Goal: Communication & Community: Answer question/provide support

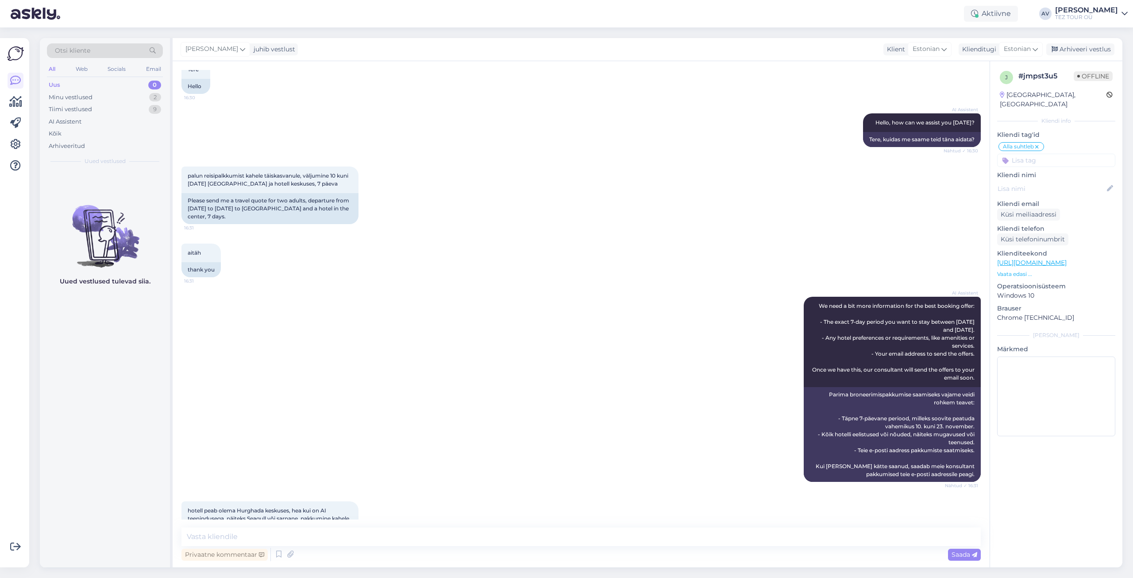
scroll to position [160, 0]
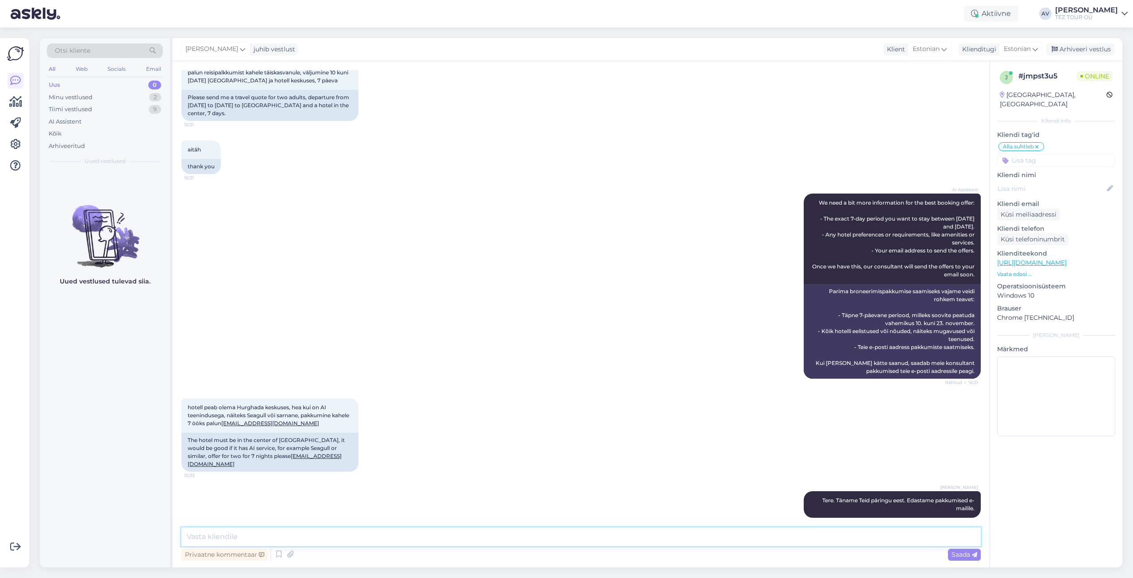
click at [582, 529] on textarea at bounding box center [582, 536] width 800 height 19
type textarea "Pakkumune edastatud e-mailile."
click at [978, 550] on div "Saada" at bounding box center [964, 555] width 33 height 12
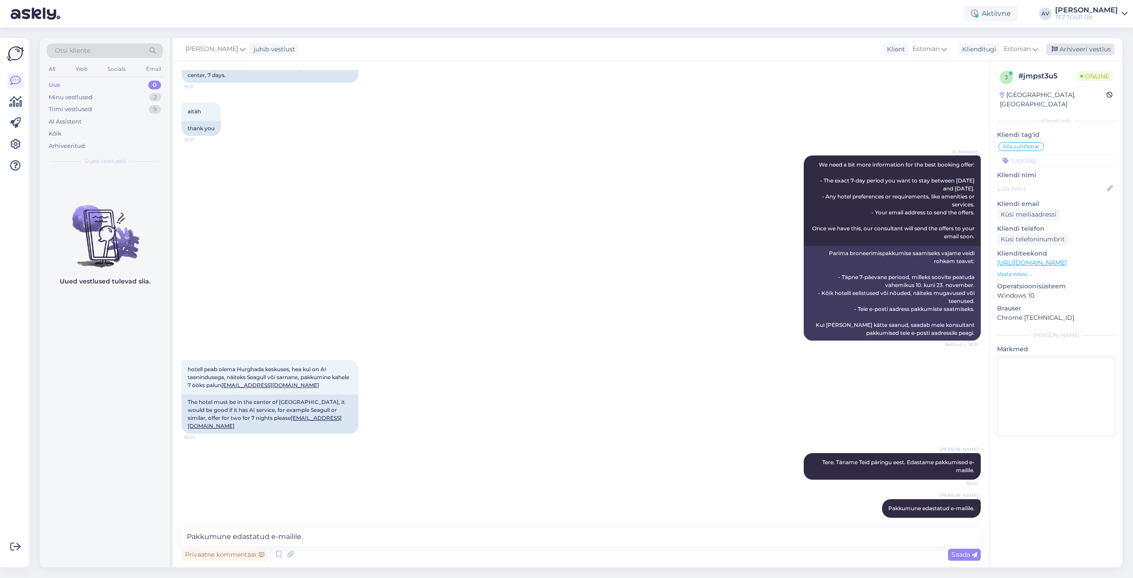
click at [1090, 52] on div "Arhiveeri vestlus" at bounding box center [1081, 49] width 68 height 12
click at [75, 97] on div "Minu vestlused" at bounding box center [71, 97] width 44 height 9
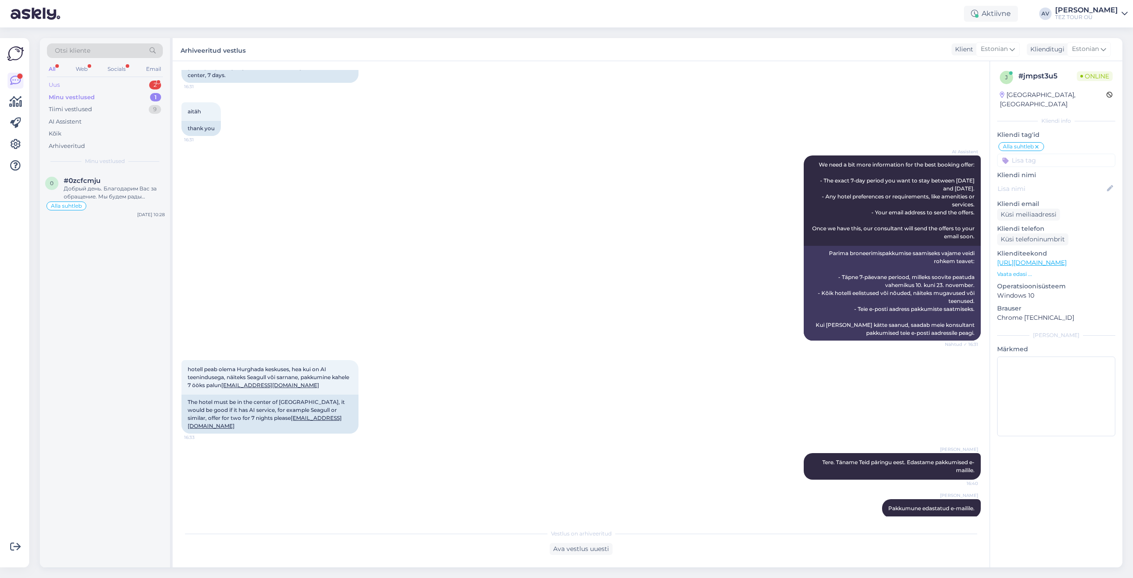
click at [54, 84] on div "Uus" at bounding box center [54, 85] width 11 height 9
click at [86, 232] on div "[PERSON_NAME]|SM spetsialist|UGC 1 Attachment [DATE] 17:39" at bounding box center [105, 226] width 130 height 32
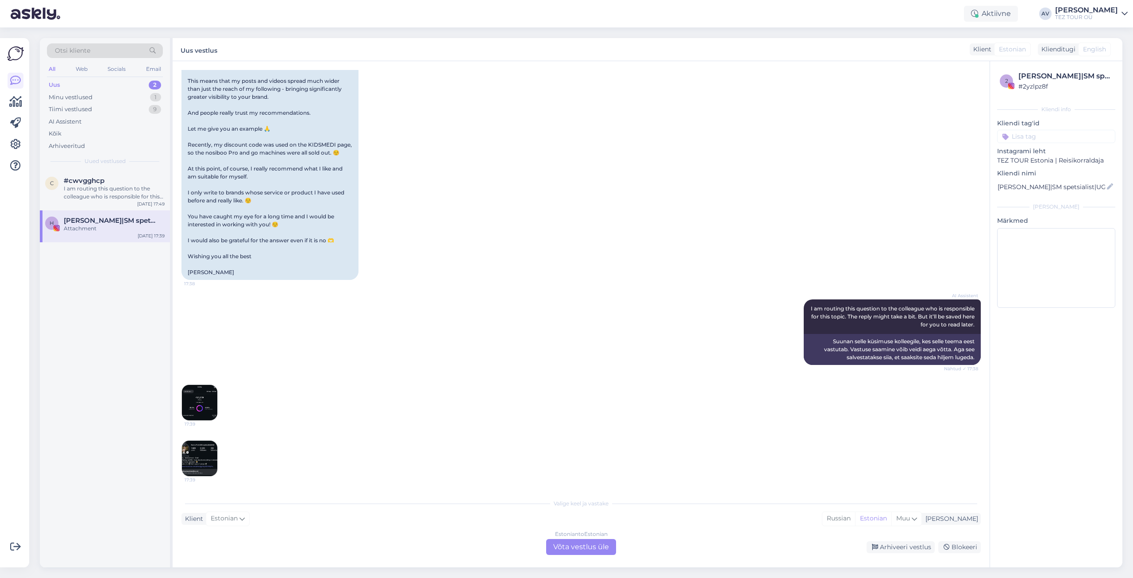
click at [603, 546] on div "Estonian to Estonian Võta vestlus üle" at bounding box center [581, 547] width 70 height 16
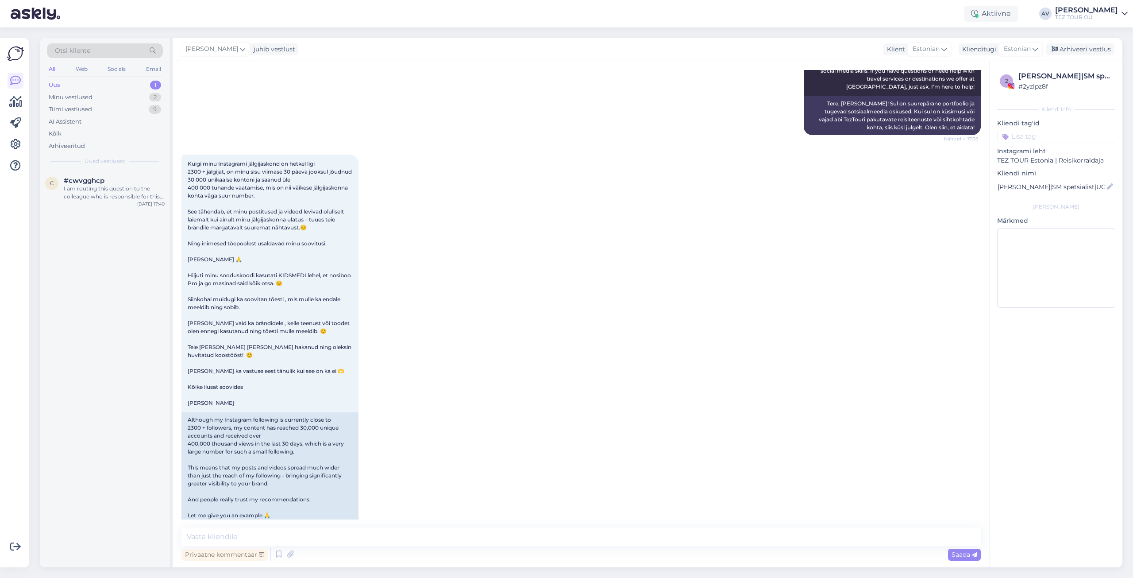
scroll to position [610, 0]
click at [1036, 135] on input at bounding box center [1056, 136] width 118 height 13
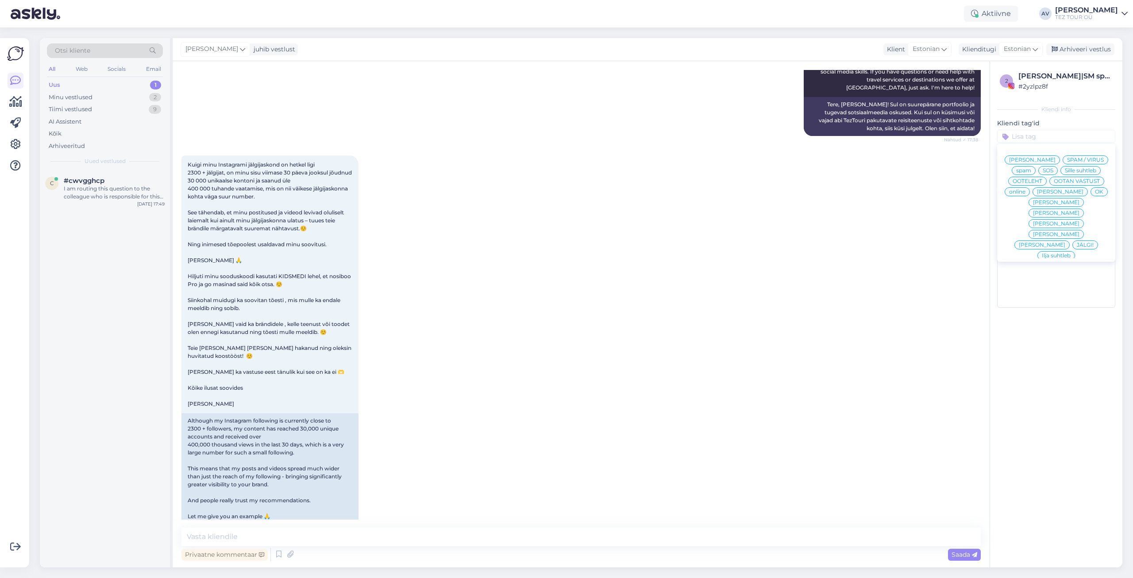
scroll to position [0, 0]
click at [1055, 242] on span "[PERSON_NAME]" at bounding box center [1042, 244] width 46 height 5
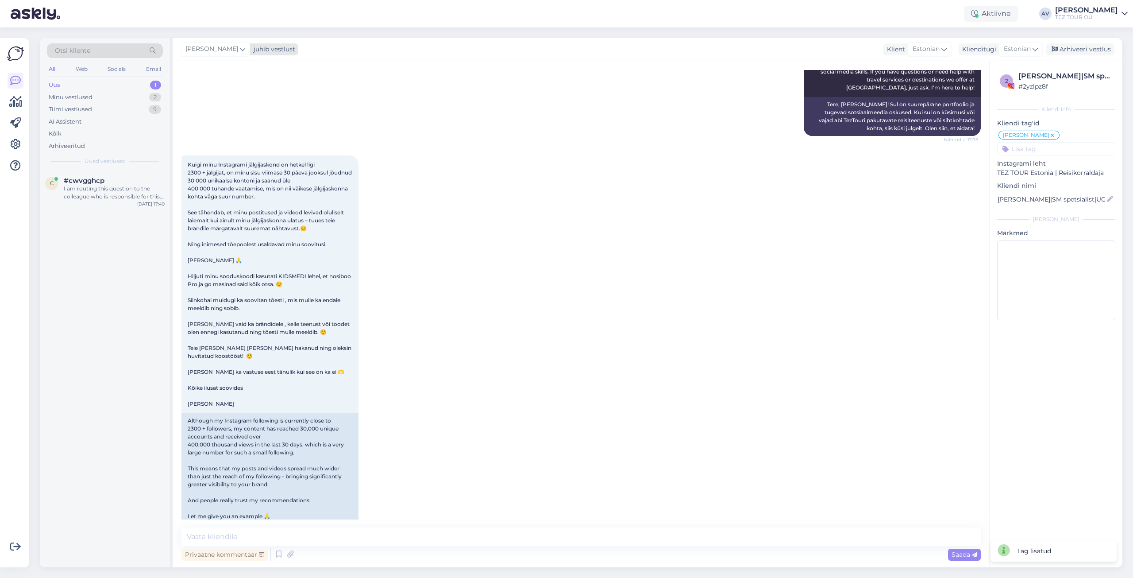
click at [240, 50] on icon at bounding box center [242, 49] width 5 height 10
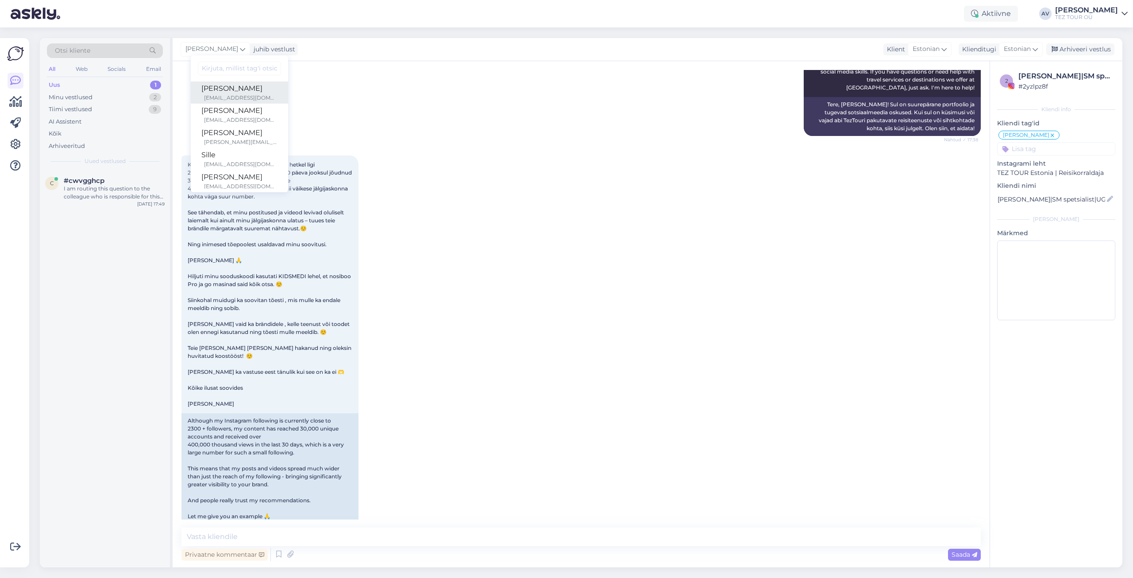
click at [247, 89] on div "[PERSON_NAME]" at bounding box center [239, 88] width 76 height 11
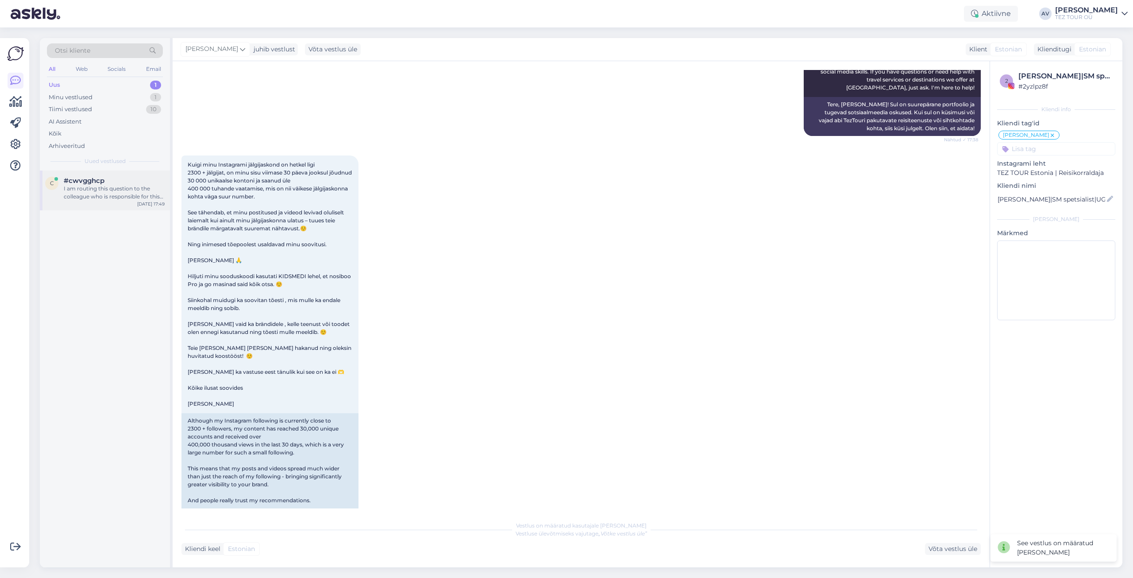
click at [106, 181] on div "#cwvgghcp" at bounding box center [114, 181] width 101 height 8
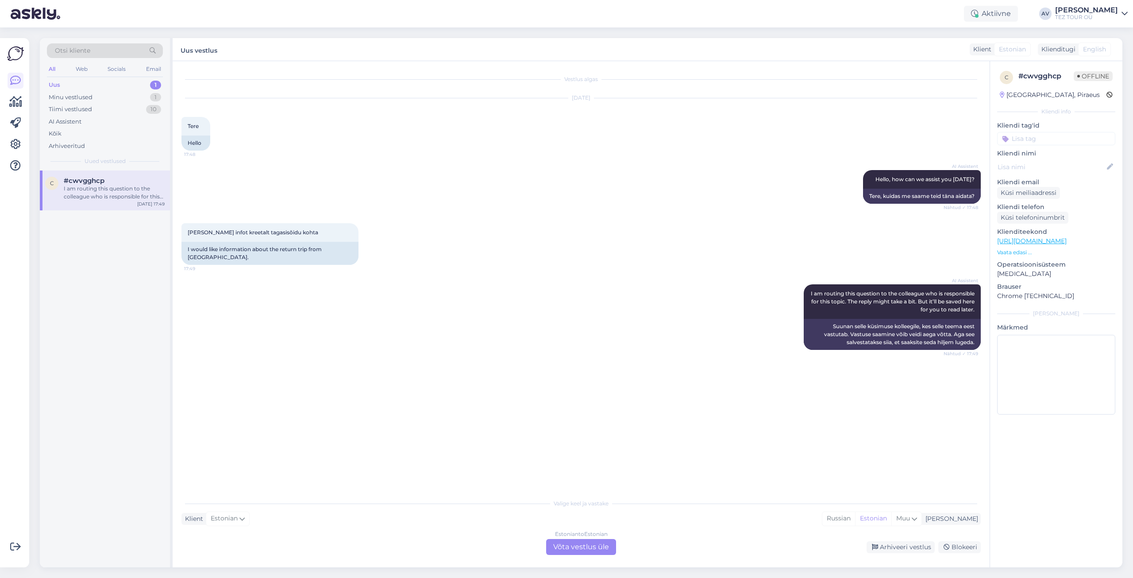
click at [595, 545] on div "Estonian to Estonian Võta vestlus üle" at bounding box center [581, 547] width 70 height 16
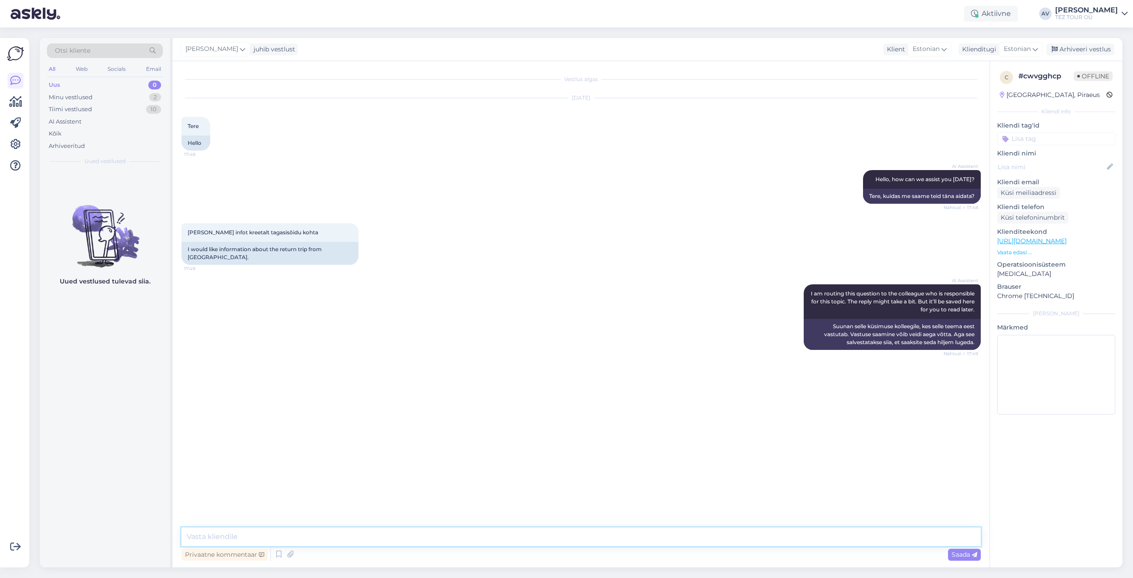
click at [482, 529] on textarea at bounding box center [582, 536] width 800 height 19
drag, startPoint x: 483, startPoint y: 533, endPoint x: 467, endPoint y: 537, distance: 16.3
click at [468, 537] on textarea at bounding box center [582, 536] width 800 height 19
paste textarea "Tagasisõidu aeg teatatakse teile üks päev enne väljasõitu."
type textarea "Tere. Tagasisõidu aeg teatatakse teile üks päev enne väljasõitu."
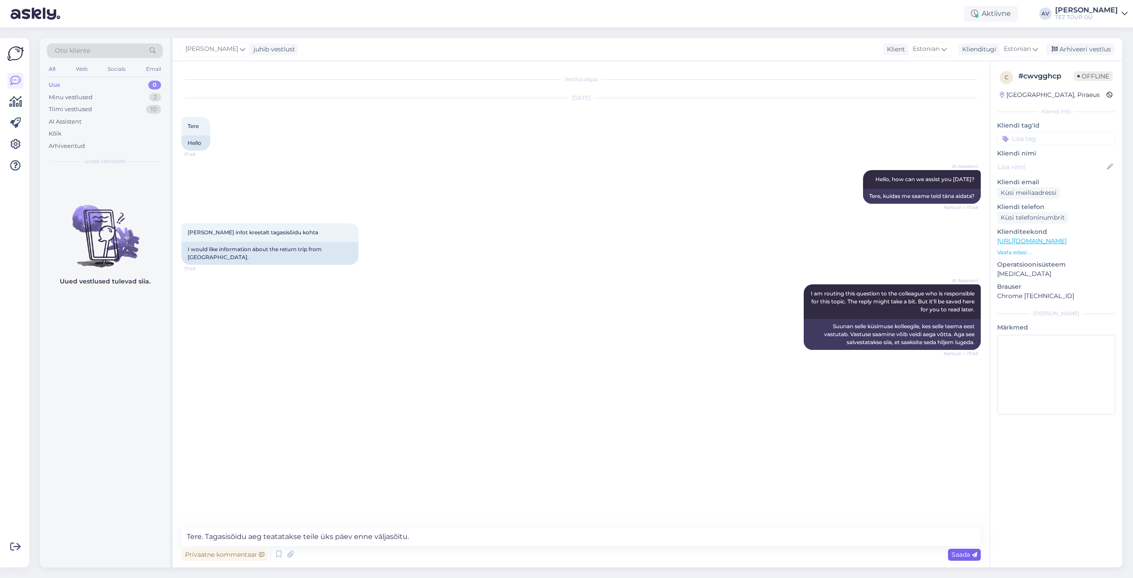
click at [971, 558] on div "Saada" at bounding box center [964, 555] width 33 height 12
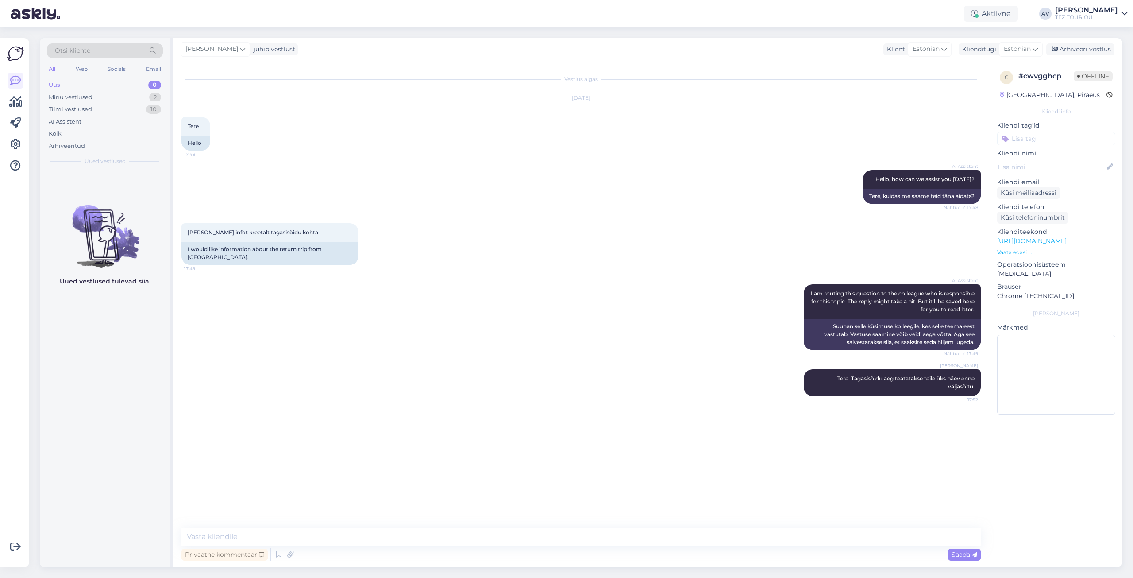
click at [815, 456] on div "Vestlus algas [DATE] Tere 17:48 Hello AI Assistent Hello, how can we assist you…" at bounding box center [585, 294] width 807 height 449
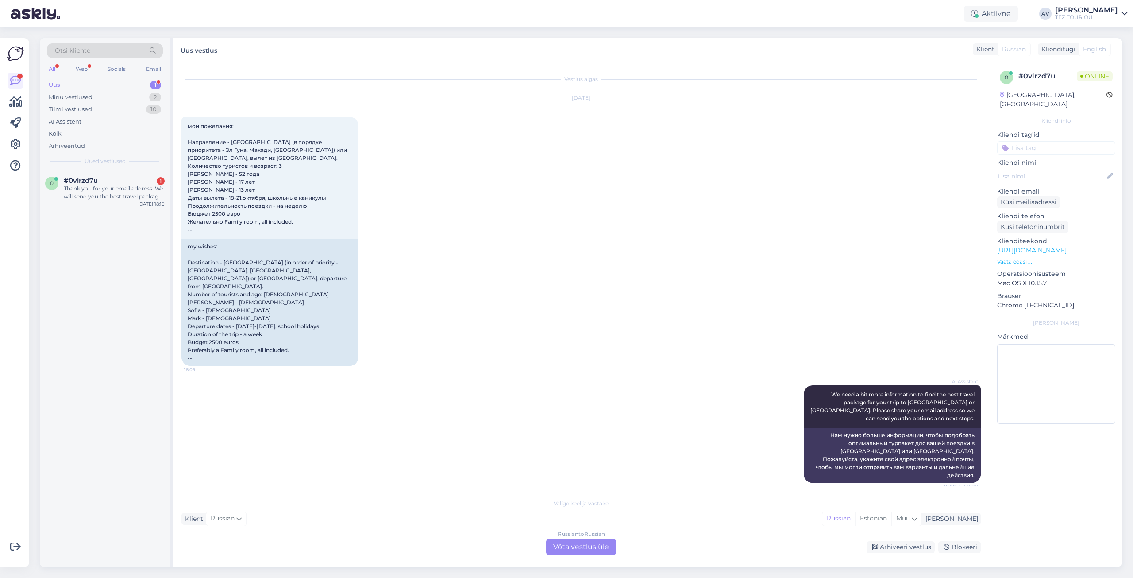
scroll to position [128, 0]
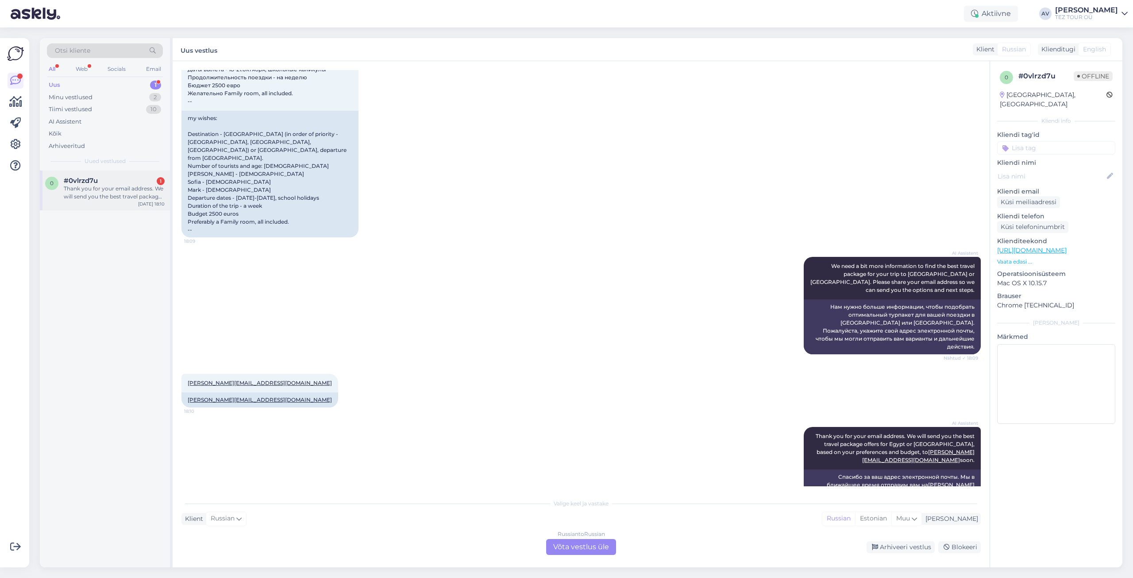
click at [105, 194] on div "Thank you for your email address. We will send you the best travel package offe…" at bounding box center [114, 193] width 101 height 16
click at [108, 194] on div "Thank you for your email address. We will send you the best travel package offe…" at bounding box center [114, 193] width 101 height 16
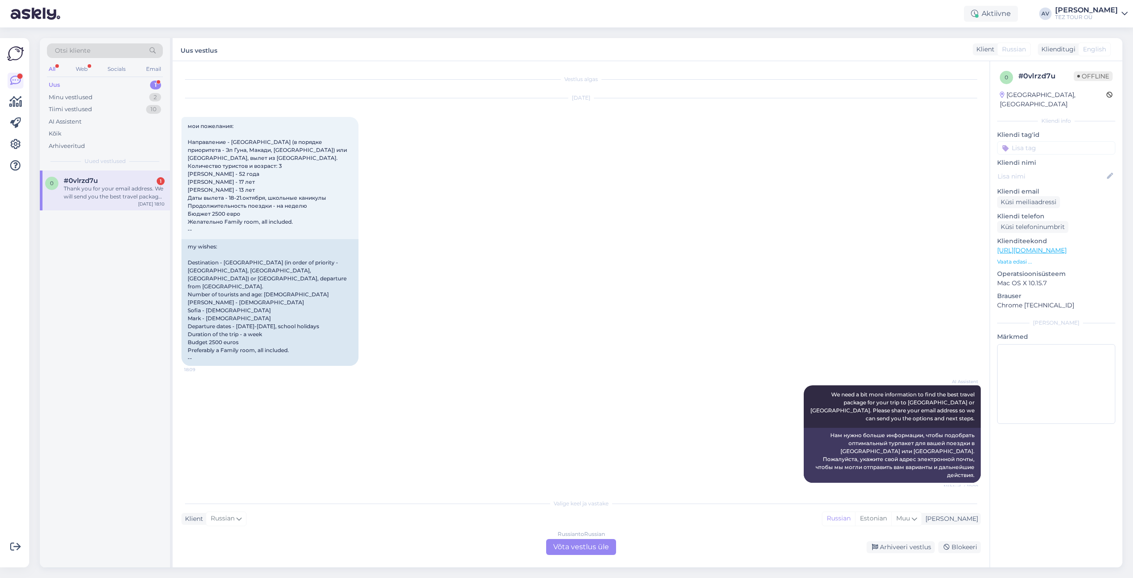
click at [576, 545] on div "Russian to Russian Võta vestlus üle" at bounding box center [581, 547] width 70 height 16
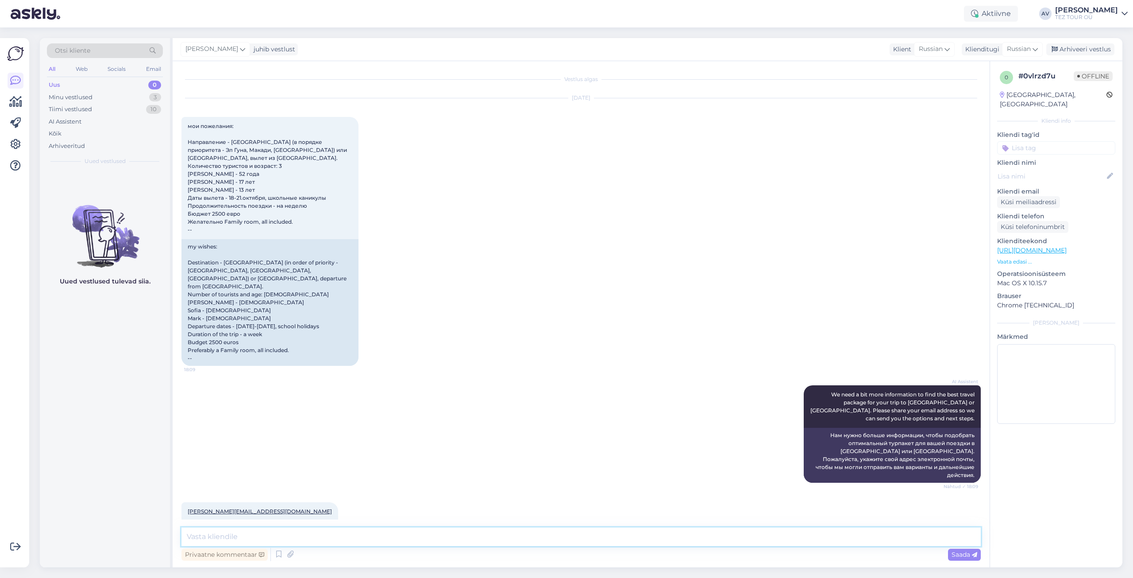
click at [719, 540] on textarea at bounding box center [582, 536] width 800 height 19
type textarea "Добрый день. Предложение выслано для Вас на почту."
click at [975, 552] on icon at bounding box center [974, 554] width 5 height 5
